Goal: Task Accomplishment & Management: Manage account settings

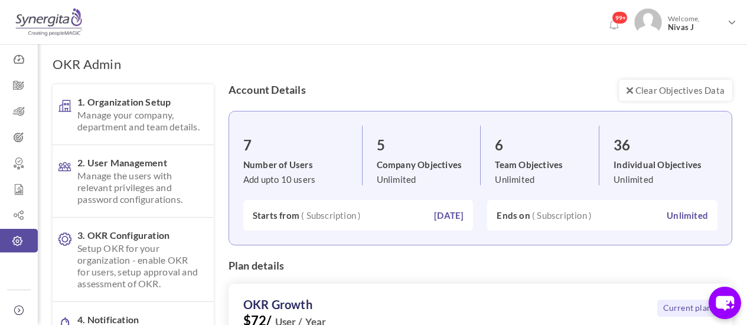
scroll to position [221, 0]
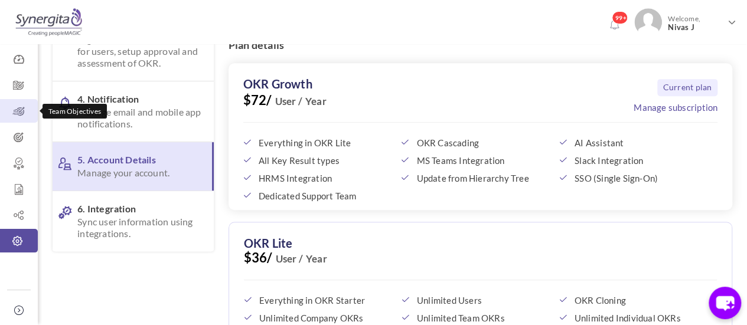
click at [18, 114] on icon at bounding box center [19, 112] width 38 height 12
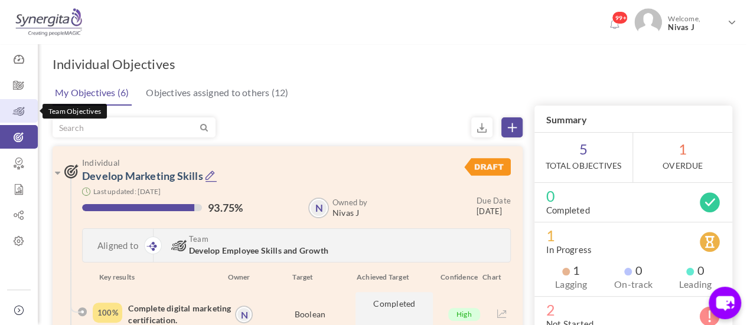
click at [24, 110] on icon at bounding box center [19, 112] width 38 height 12
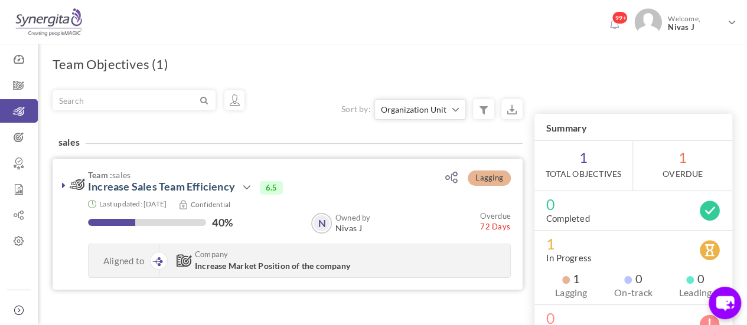
click at [64, 181] on icon at bounding box center [64, 185] width 4 height 9
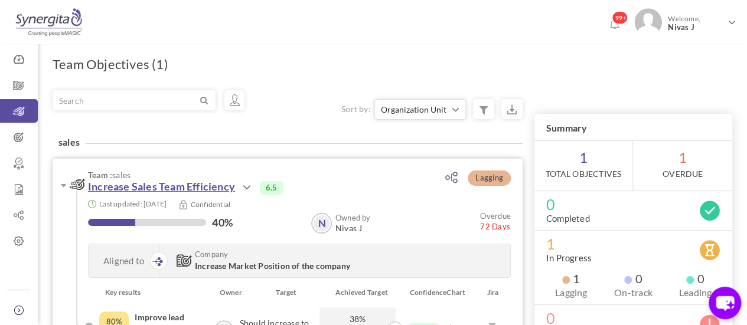
click at [195, 182] on link "Increase Sales Team Efficiency" at bounding box center [161, 186] width 147 height 13
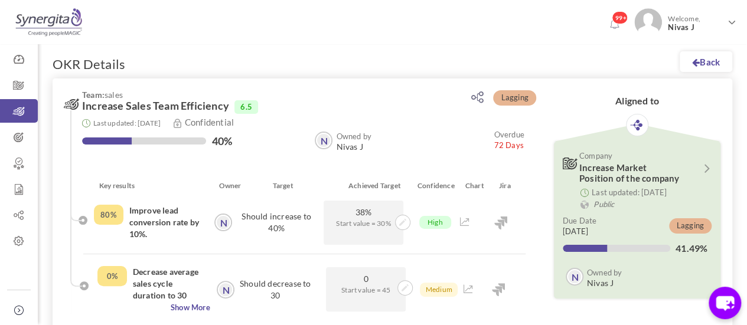
click at [214, 107] on span "Increase Sales Team Efficiency" at bounding box center [155, 106] width 147 height 12
click at [18, 137] on icon at bounding box center [19, 138] width 38 height 12
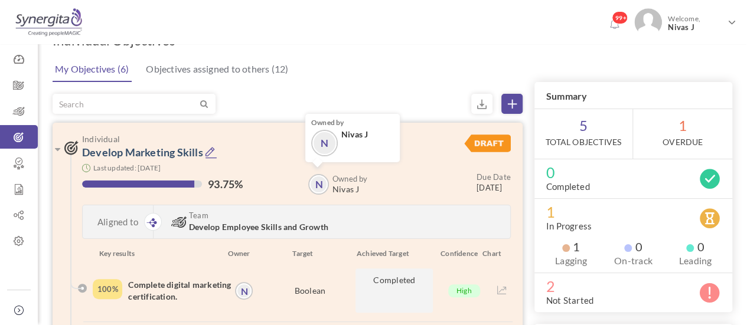
scroll to position [47, 0]
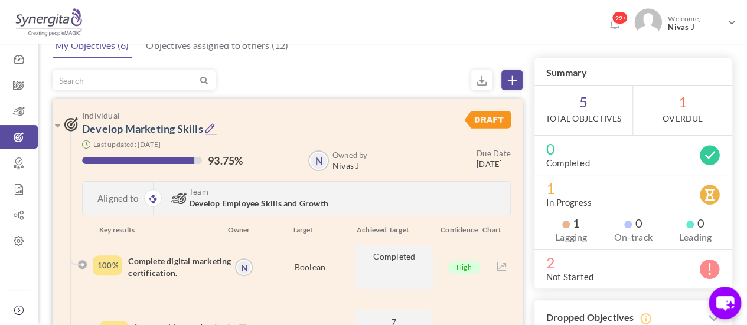
click at [211, 126] on icon at bounding box center [211, 129] width 12 height 12
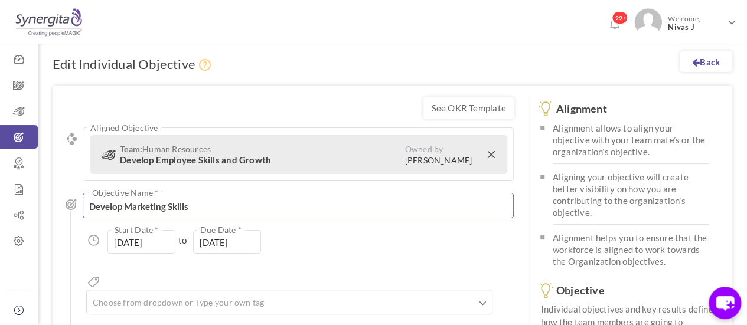
scroll to position [285, 0]
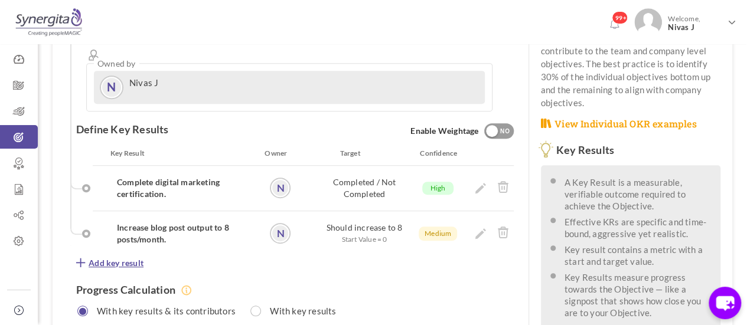
click at [133, 257] on span "Add key result" at bounding box center [116, 263] width 55 height 12
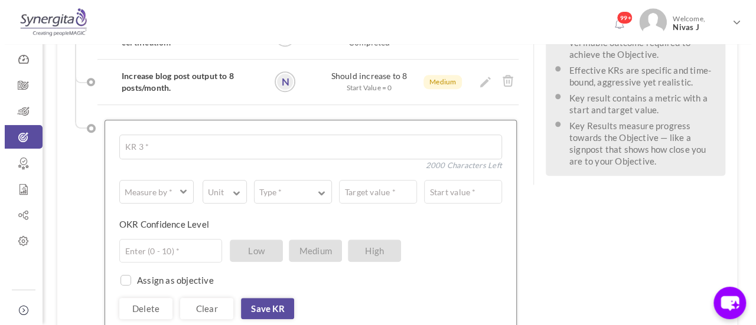
scroll to position [437, 0]
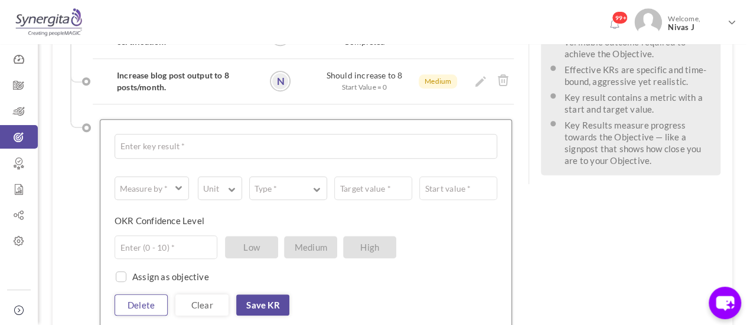
click at [152, 295] on link "Delete" at bounding box center [141, 305] width 53 height 21
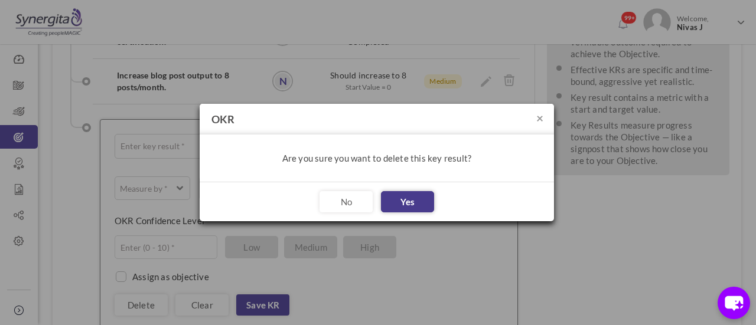
click at [411, 201] on button "Yes" at bounding box center [407, 201] width 53 height 21
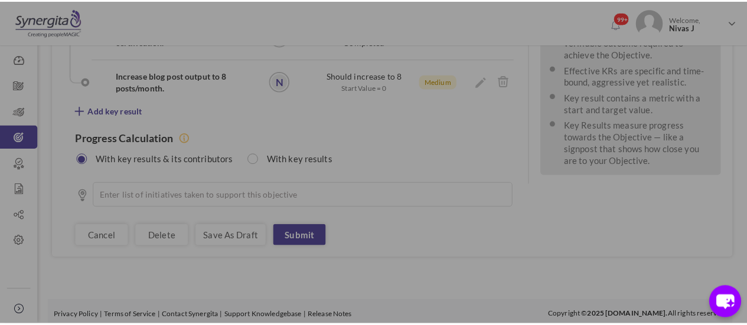
scroll to position [395, 0]
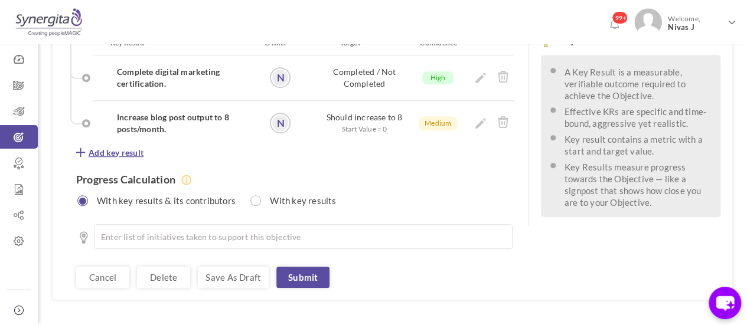
click at [78, 148] on icon at bounding box center [80, 152] width 9 height 9
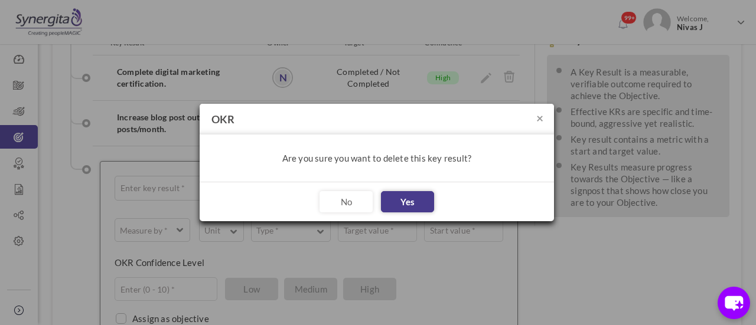
click at [413, 200] on button "Yes" at bounding box center [407, 201] width 53 height 21
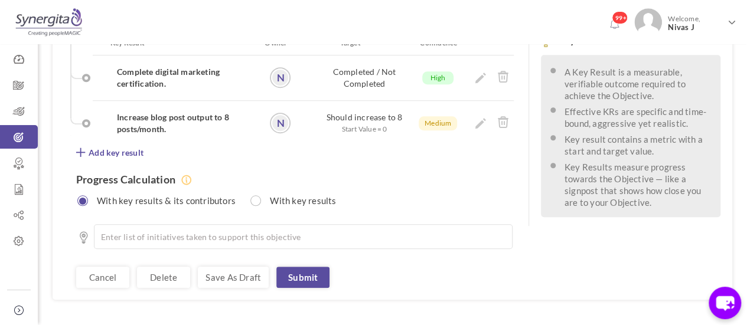
click at [112, 267] on link "Cancel" at bounding box center [102, 277] width 53 height 21
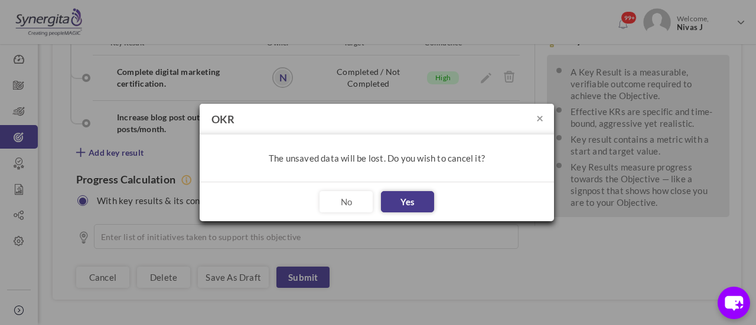
click at [417, 205] on button "Yes" at bounding box center [407, 201] width 53 height 21
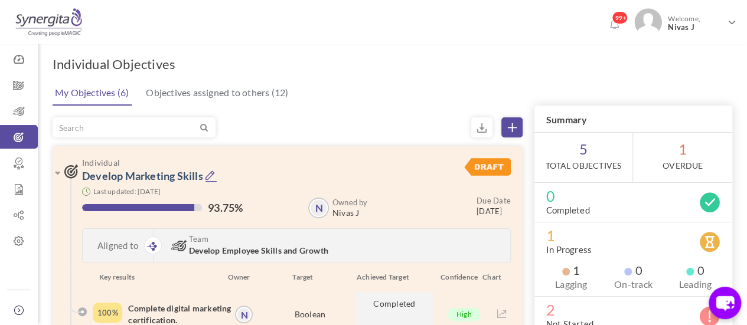
click at [358, 100] on div "My Objectives (6) Objectives assigned to others (12)" at bounding box center [391, 92] width 682 height 27
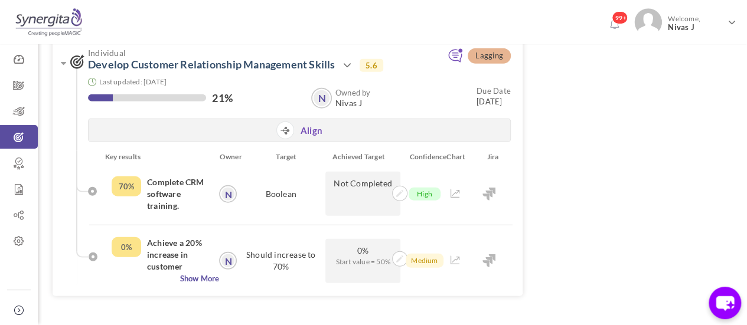
scroll to position [1491, 0]
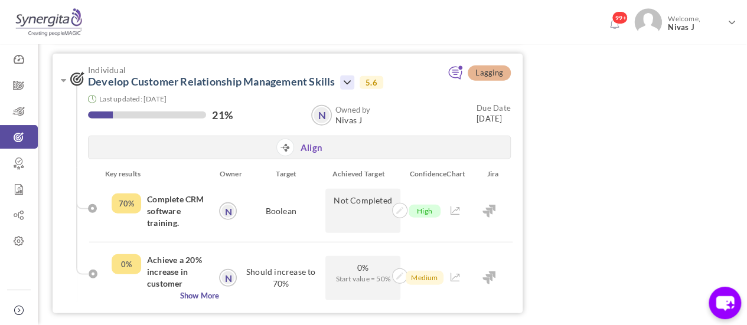
click at [346, 86] on icon at bounding box center [347, 83] width 14 height 14
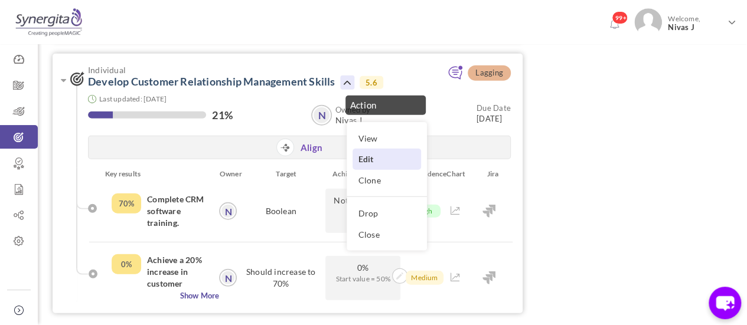
click at [372, 158] on link "Edit" at bounding box center [386, 159] width 68 height 21
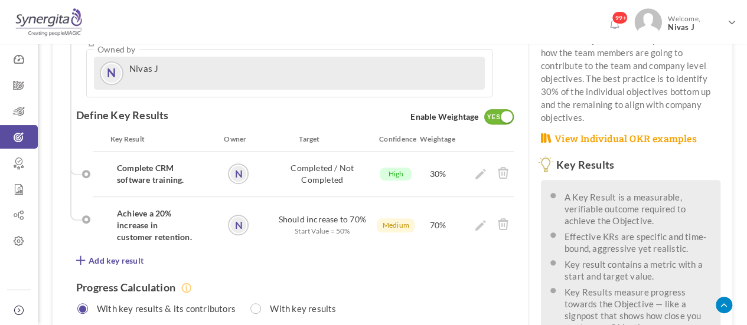
scroll to position [285, 0]
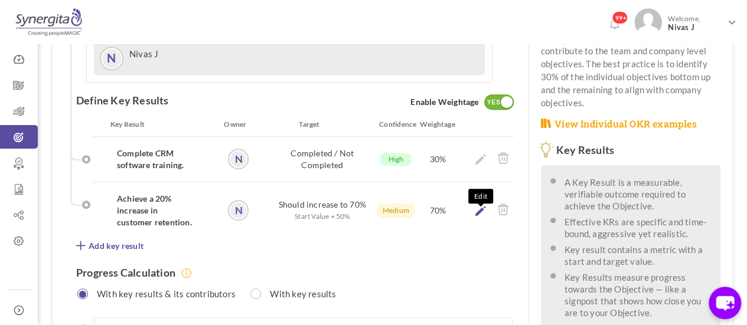
click at [477, 205] on icon at bounding box center [480, 210] width 11 height 11
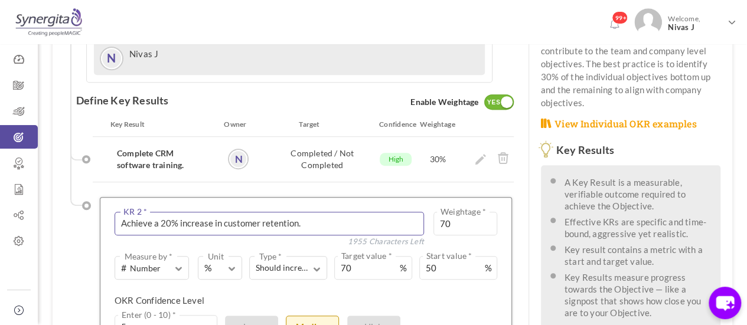
click at [312, 212] on textarea "Achieve a 20% increase in customer retention." at bounding box center [269, 224] width 309 height 24
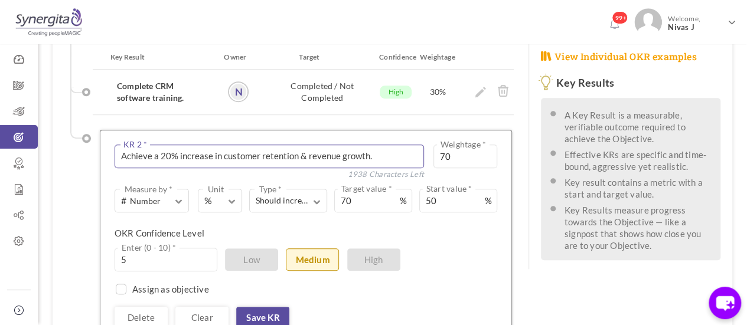
scroll to position [367, 0]
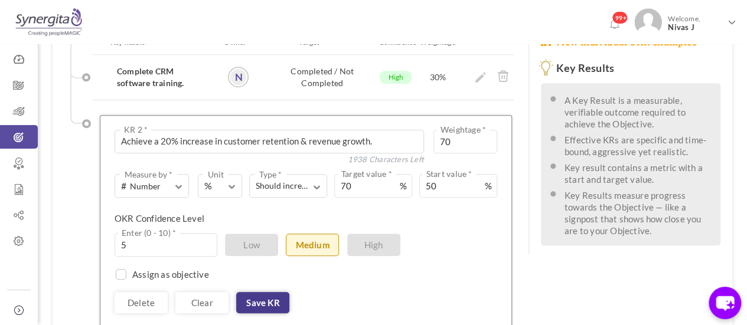
click at [257, 292] on link "Save KR" at bounding box center [262, 302] width 53 height 21
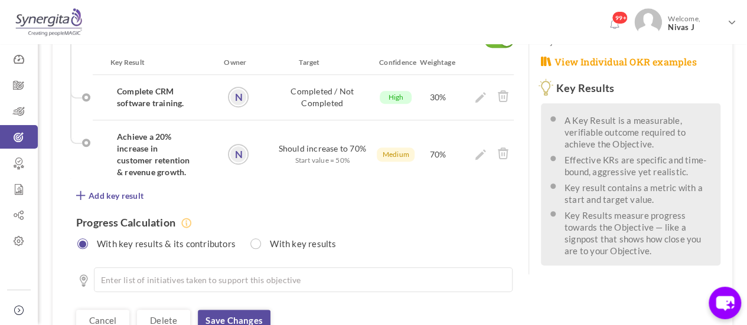
scroll to position [345, 0]
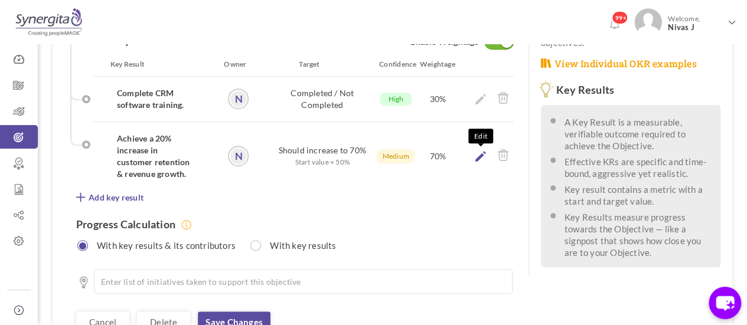
click at [476, 151] on icon at bounding box center [480, 156] width 11 height 11
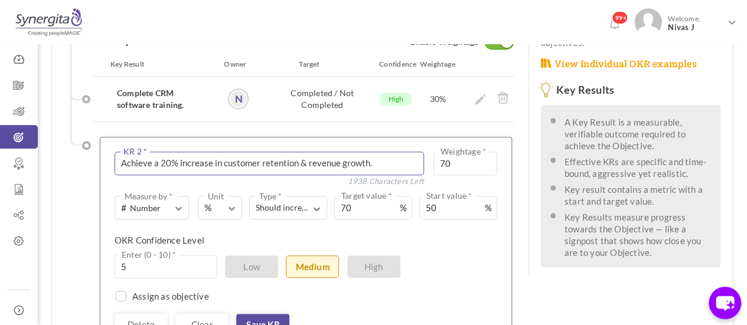
click at [385, 152] on textarea "Achieve a 20% increase in customer retention." at bounding box center [269, 164] width 309 height 24
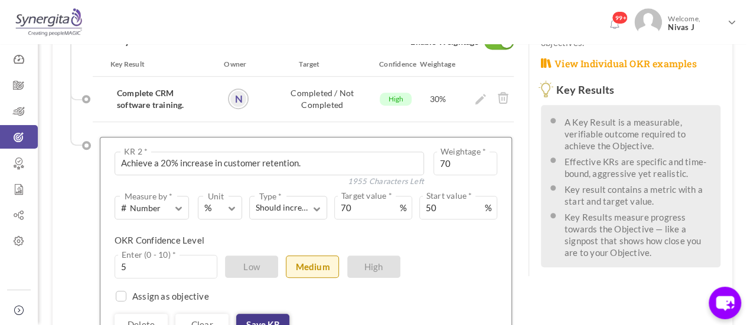
click at [269, 314] on link "Save KR" at bounding box center [262, 324] width 53 height 21
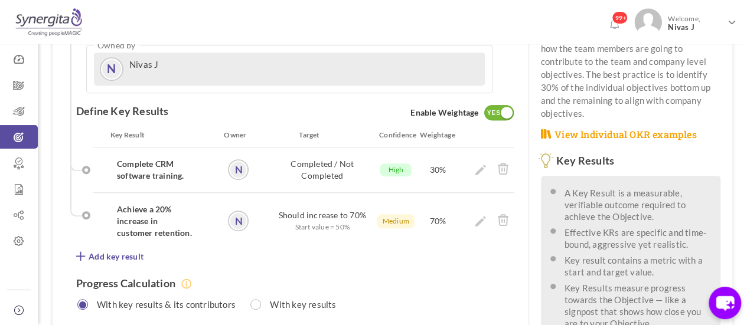
scroll to position [250, 0]
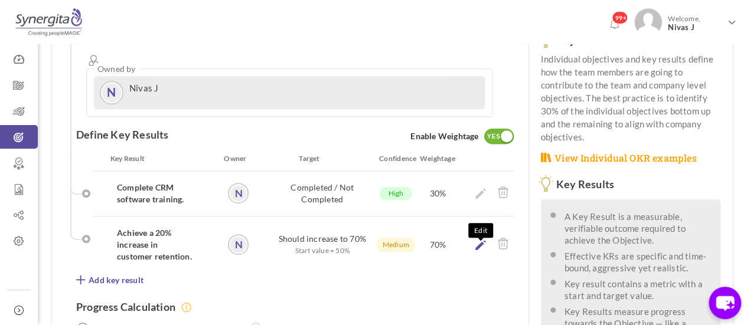
click at [475, 240] on icon at bounding box center [480, 245] width 11 height 11
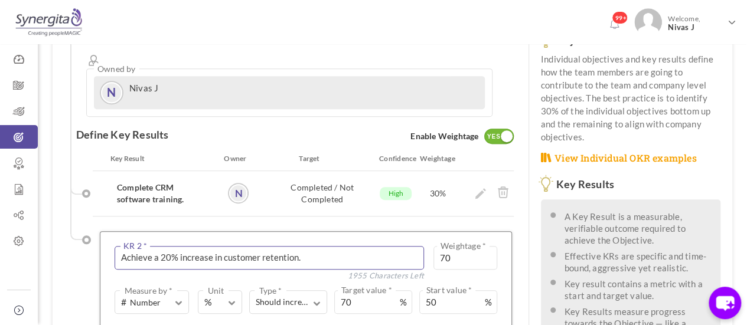
click at [317, 246] on textarea "Achieve a 20% increase in customer retention." at bounding box center [269, 258] width 309 height 24
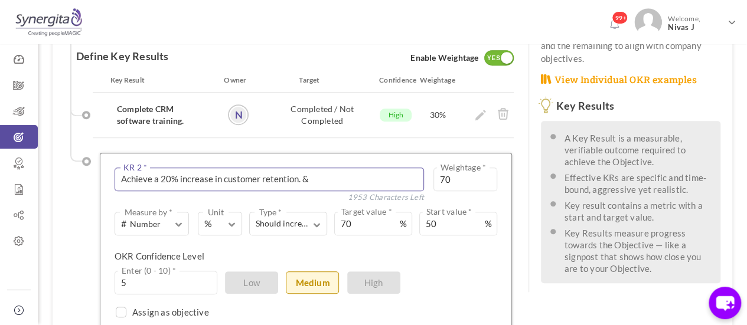
scroll to position [380, 0]
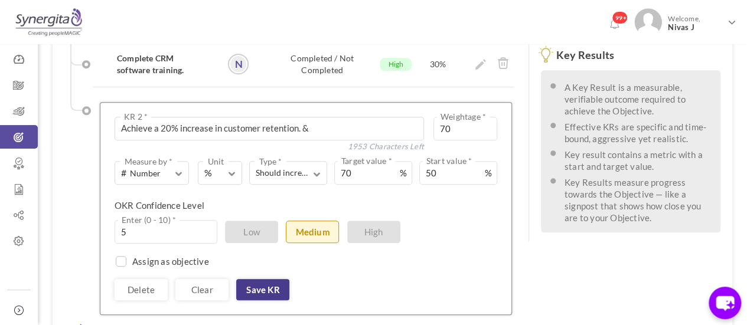
click at [271, 279] on link "Save KR" at bounding box center [262, 289] width 53 height 21
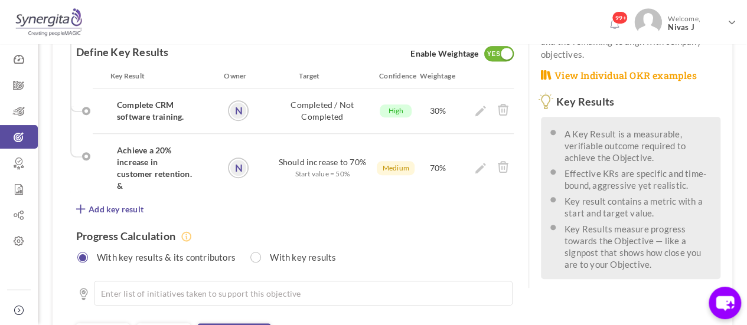
scroll to position [333, 0]
click at [477, 163] on icon at bounding box center [480, 168] width 11 height 11
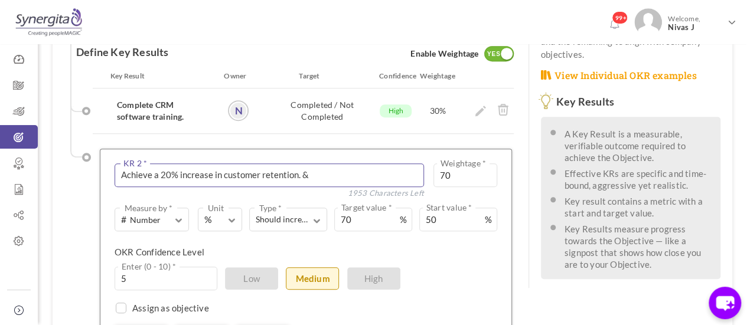
click at [346, 164] on textarea "Achieve a 20% increase in customer retention." at bounding box center [269, 176] width 309 height 24
type textarea "Achieve a 20% increase in customer retention."
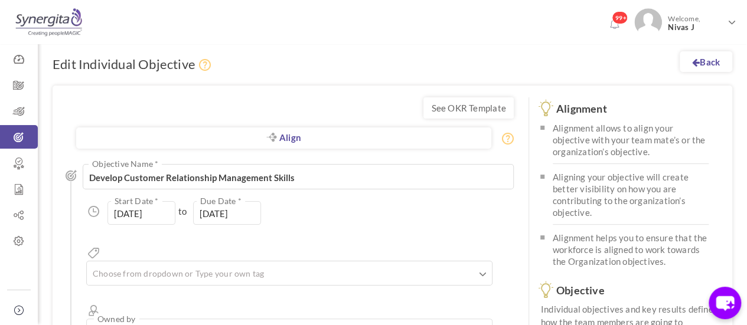
scroll to position [285, 0]
